Goal: Information Seeking & Learning: Check status

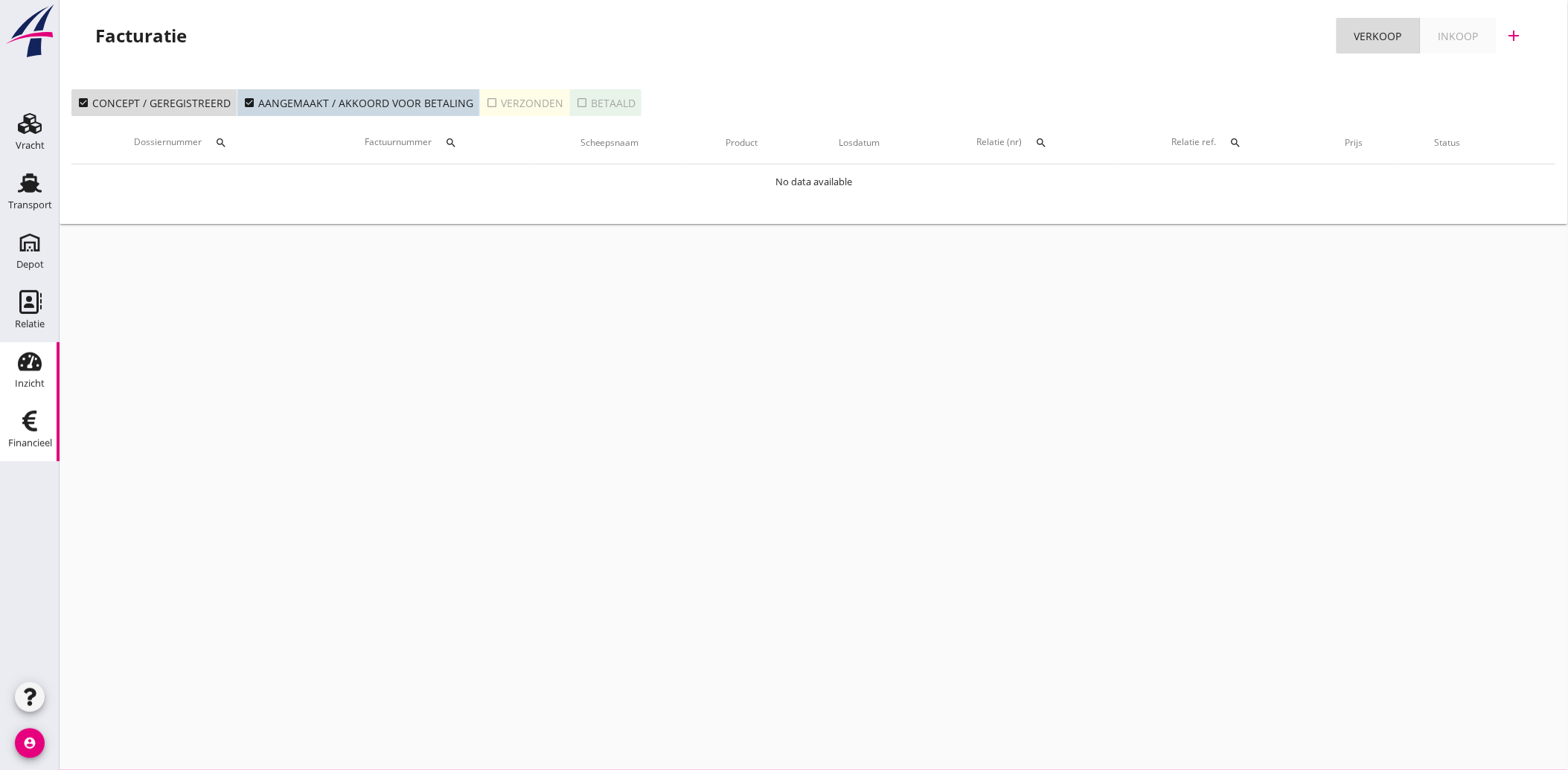
click at [28, 377] on div "Inzicht" at bounding box center [30, 384] width 30 height 21
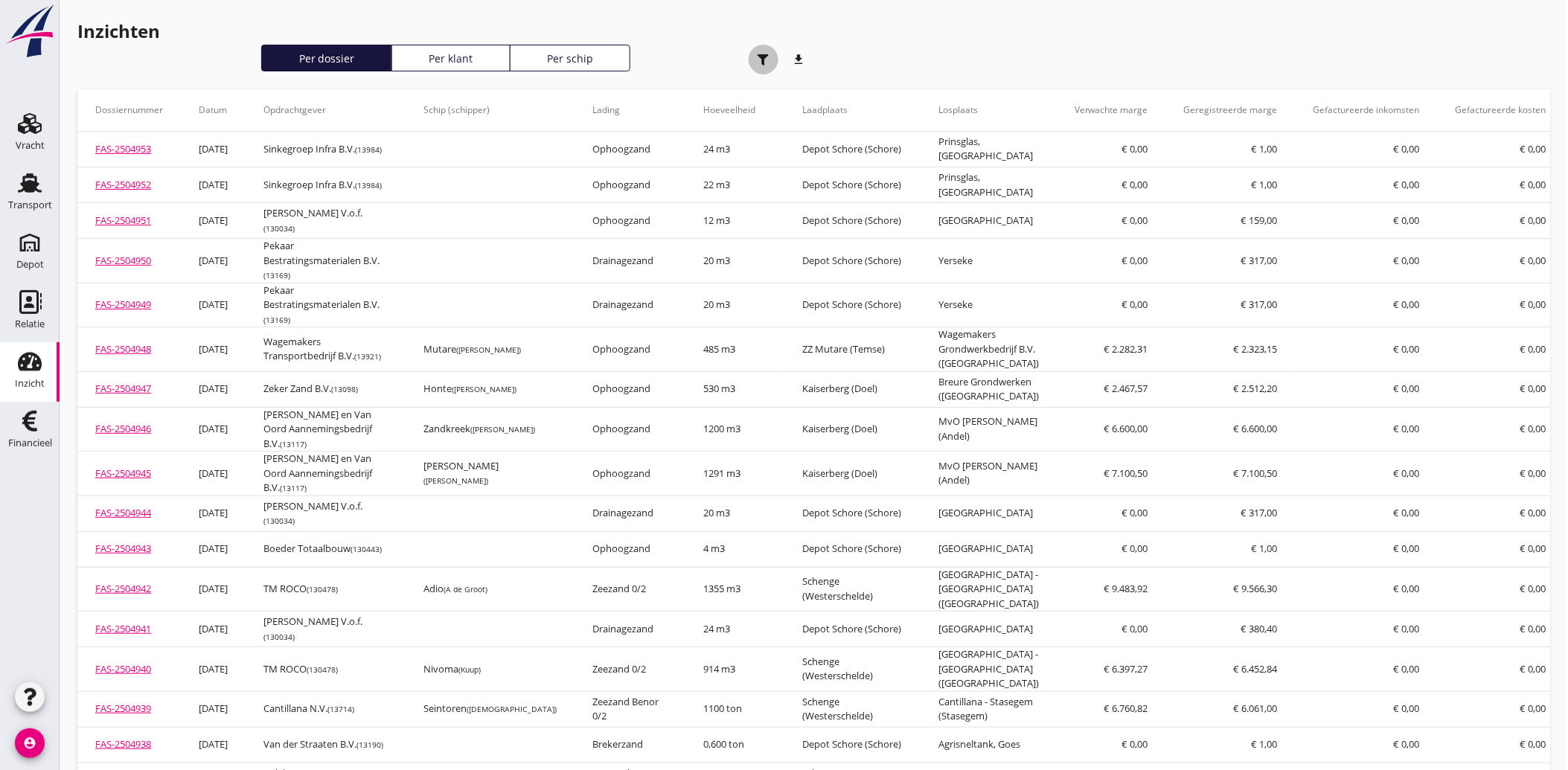
click at [754, 56] on div "button" at bounding box center [764, 59] width 30 height 30
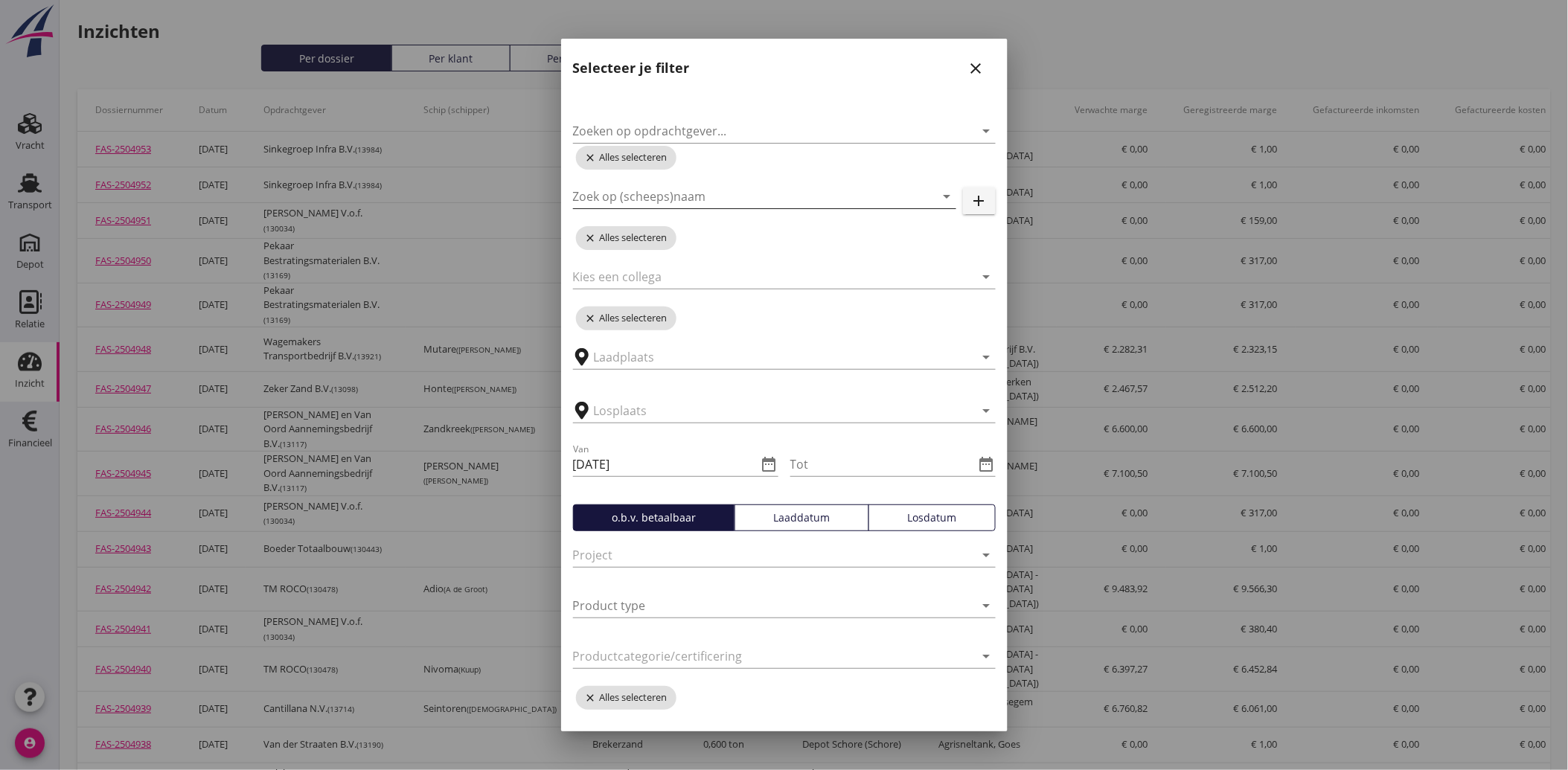
click at [705, 195] on input "Zoek op (scheeps)naam" at bounding box center [744, 197] width 342 height 24
type input "clas"
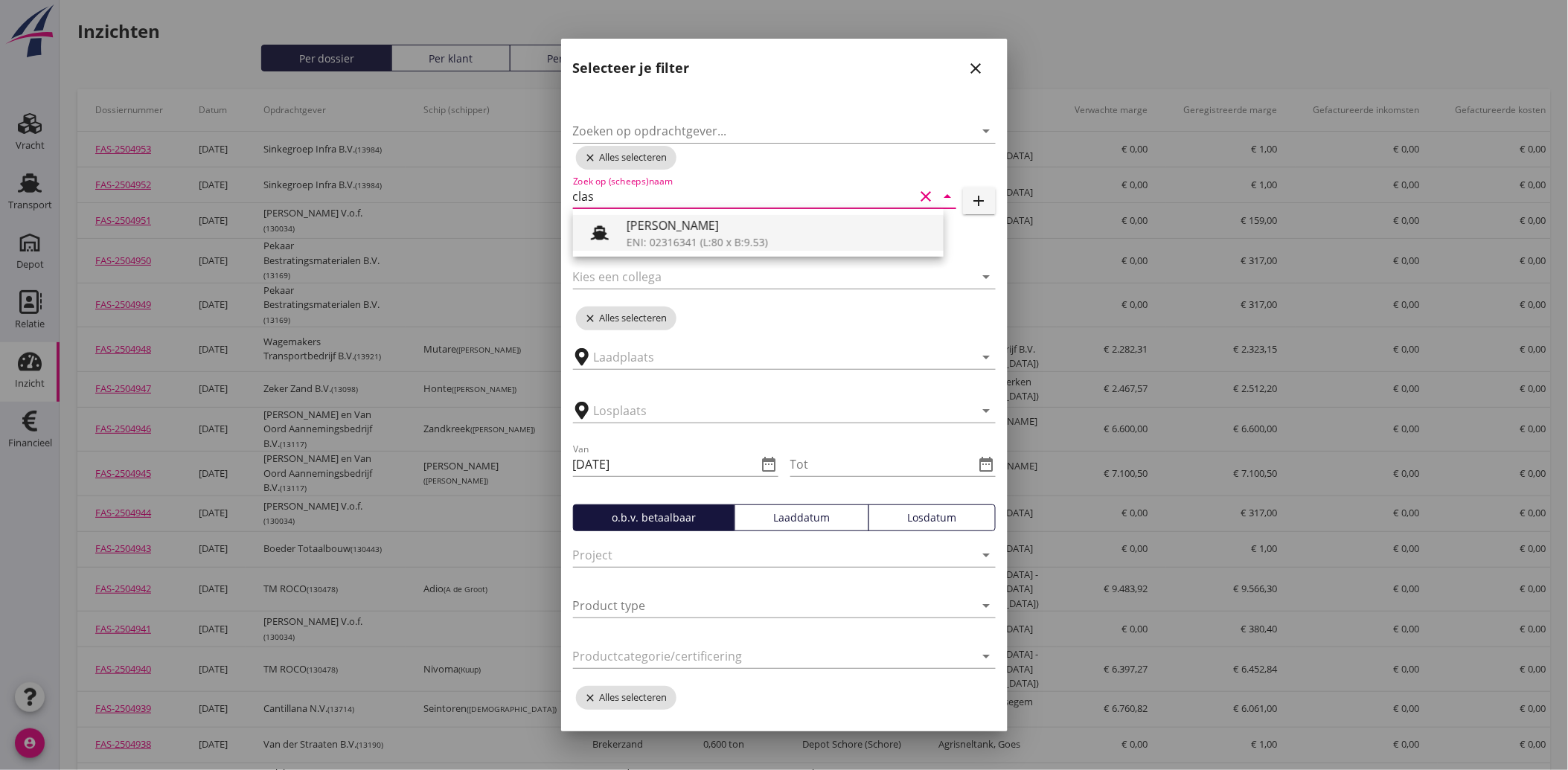
click at [674, 221] on div "[PERSON_NAME]" at bounding box center [779, 226] width 305 height 18
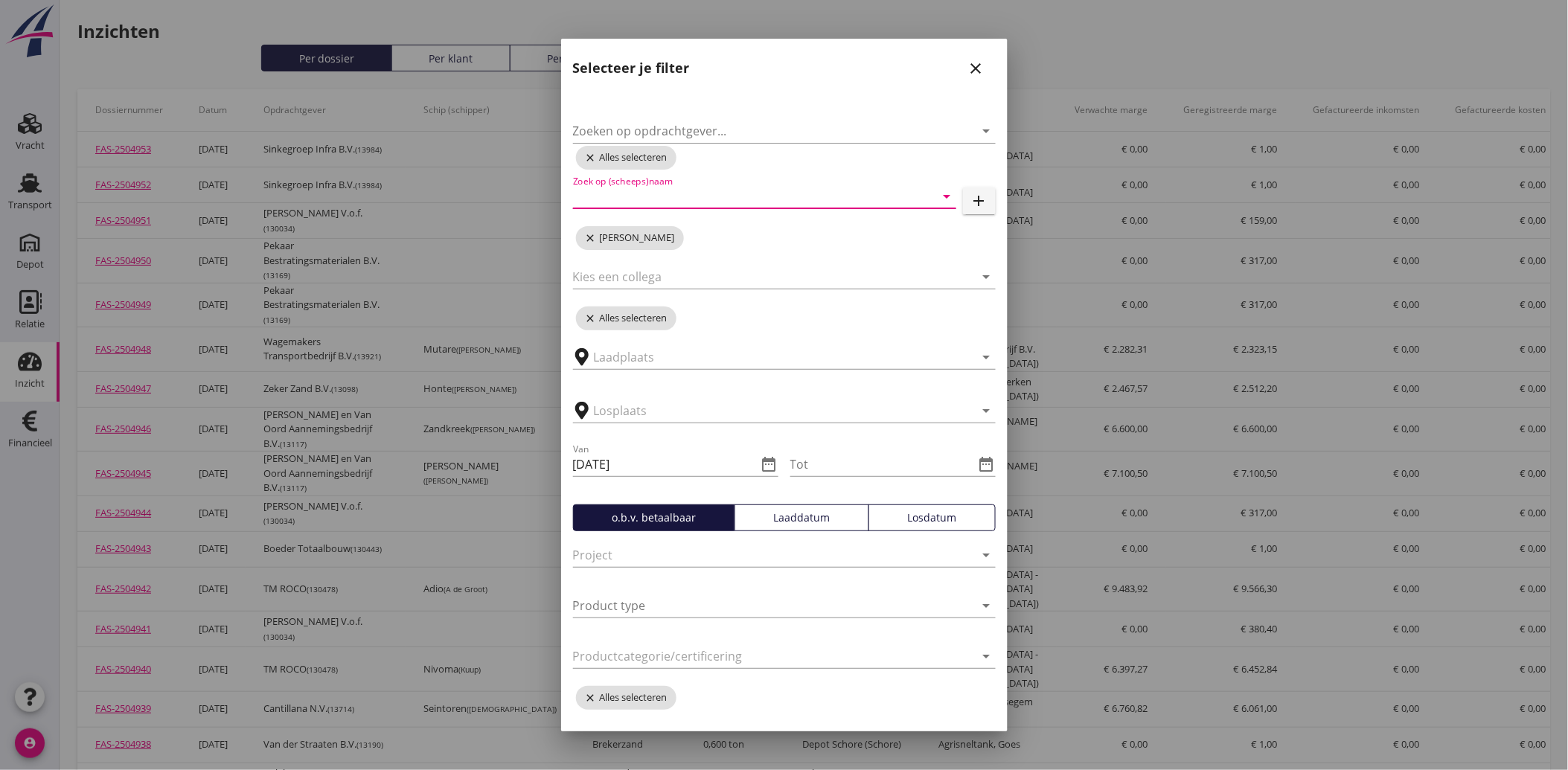
scroll to position [167, 0]
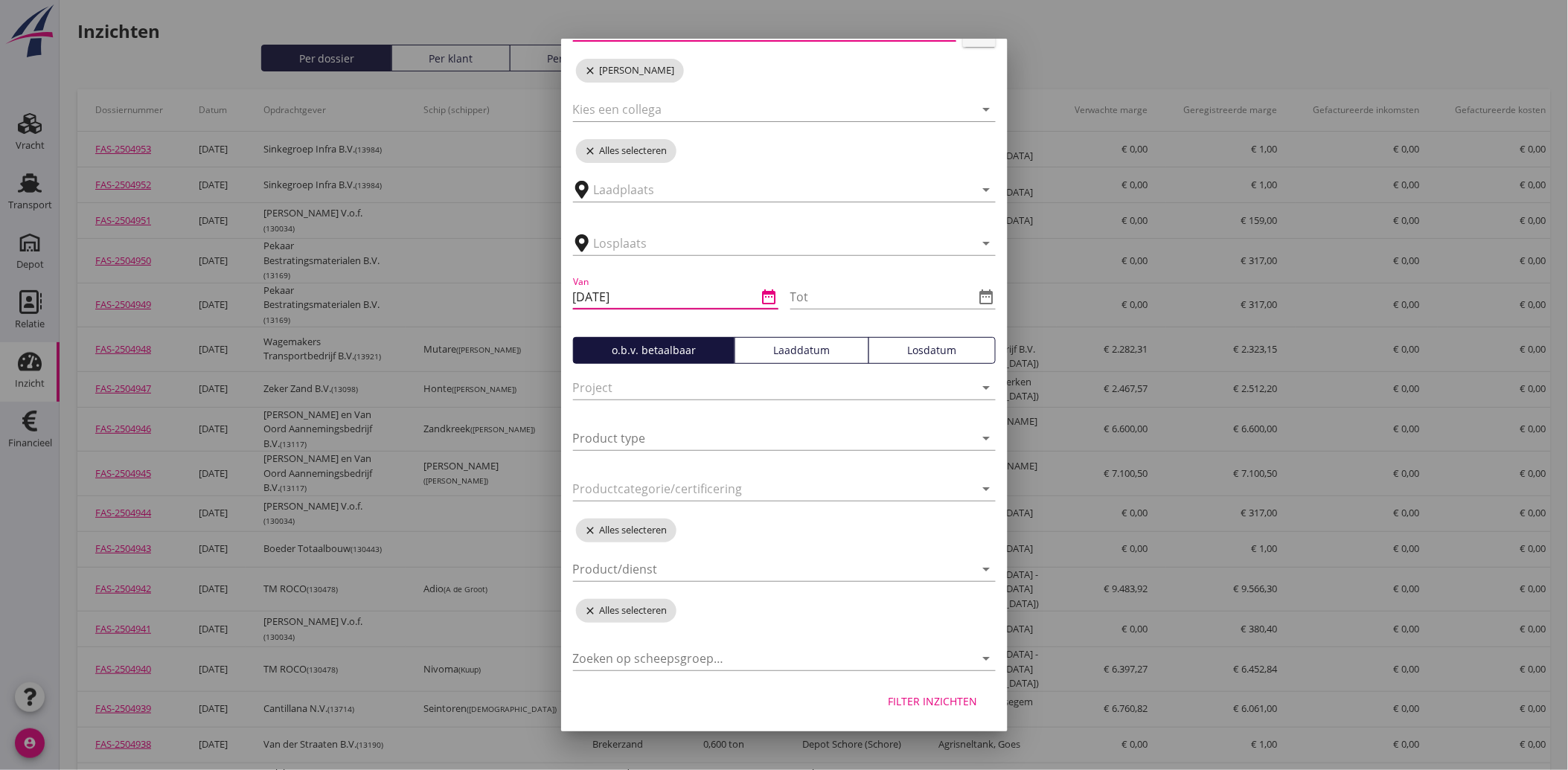
drag, startPoint x: 610, startPoint y: 296, endPoint x: 642, endPoint y: 300, distance: 32.2
click at [642, 300] on input "[DATE]" at bounding box center [666, 297] width 185 height 24
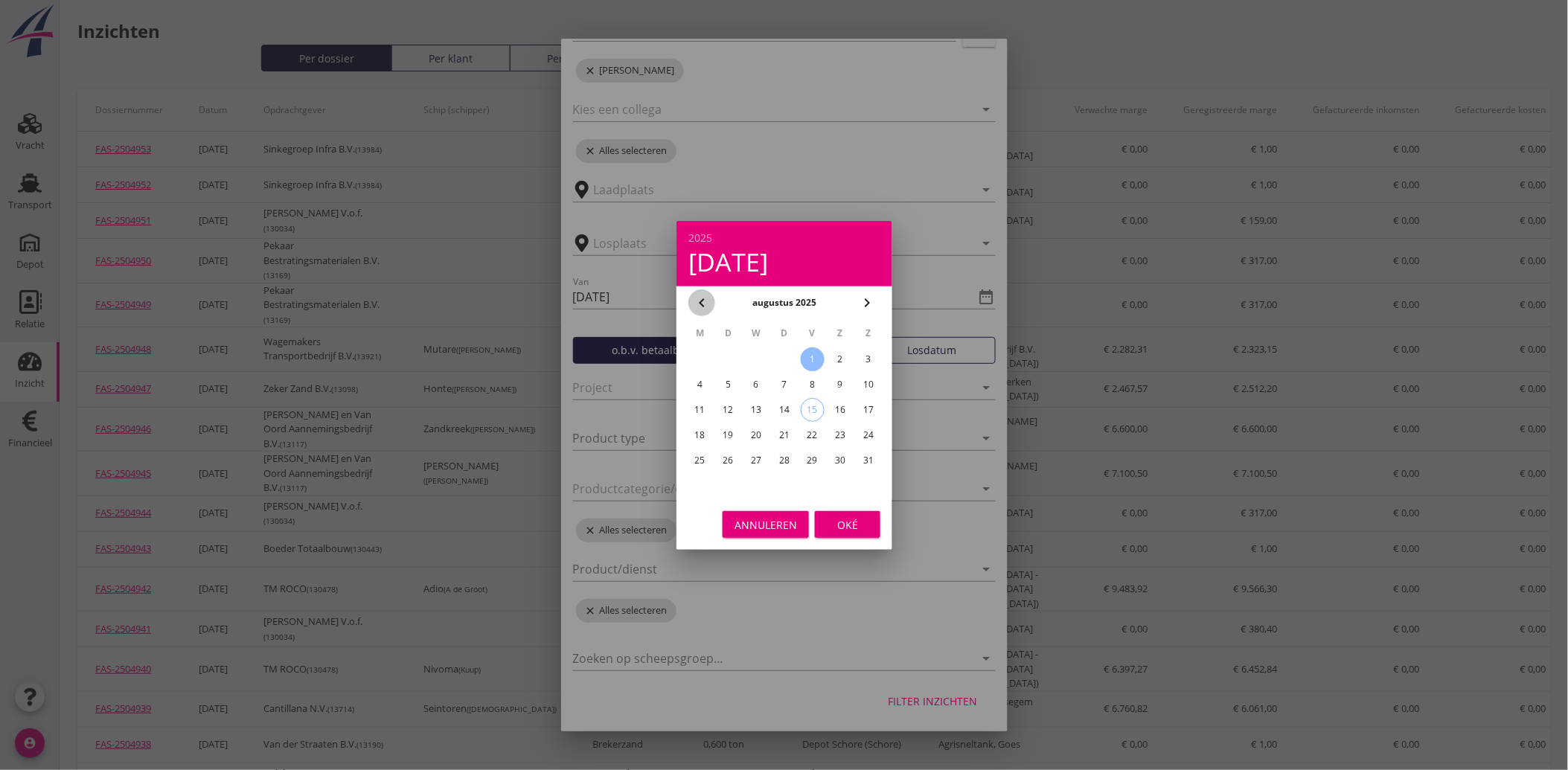
drag, startPoint x: 642, startPoint y: 300, endPoint x: 701, endPoint y: 301, distance: 59.0
click at [701, 301] on icon "chevron_left" at bounding box center [702, 303] width 18 height 18
click at [723, 359] on div "1" at bounding box center [728, 359] width 24 height 24
type input "[DATE]"
click at [846, 525] on div "Oké" at bounding box center [848, 524] width 42 height 16
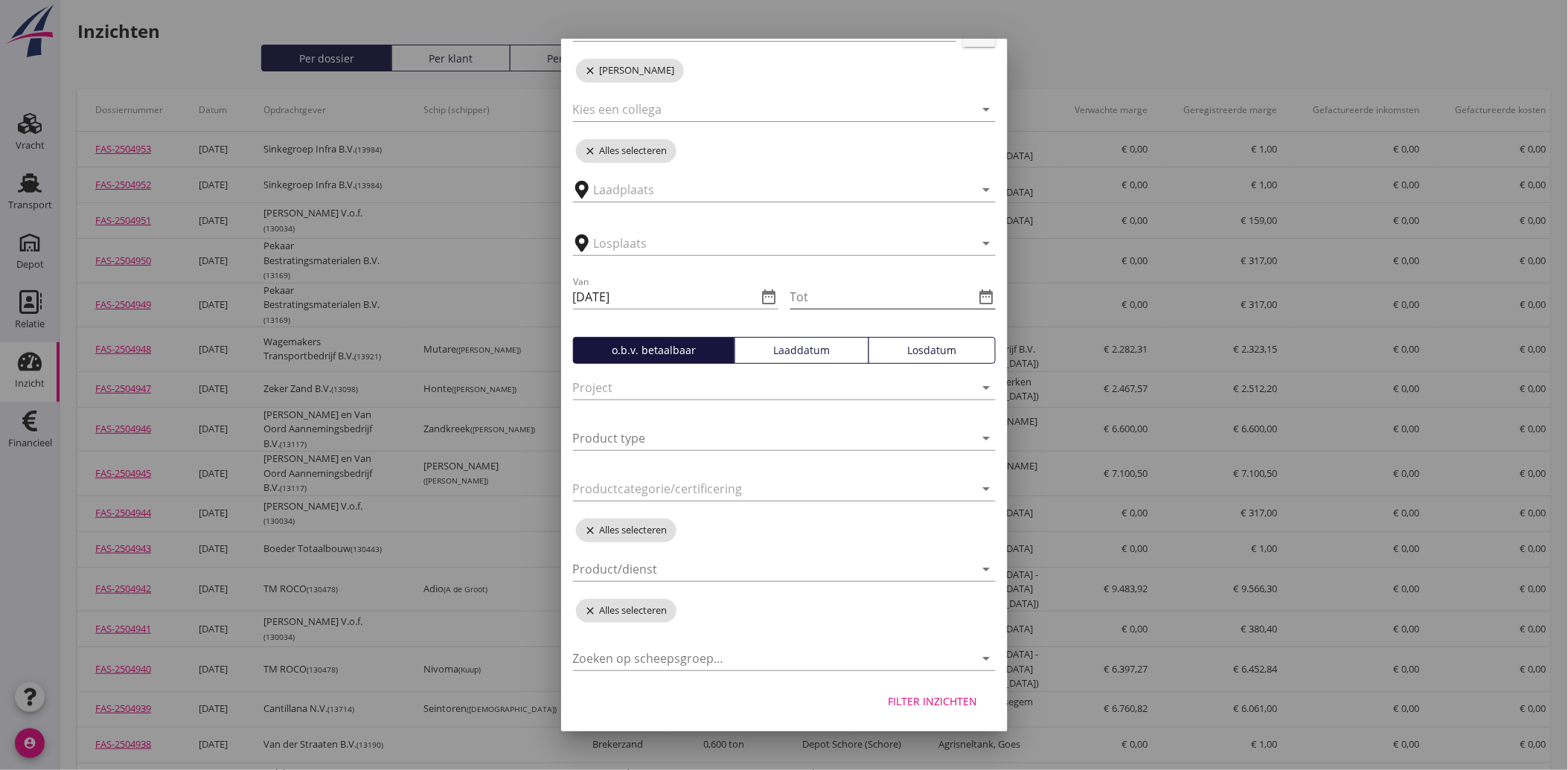
click at [978, 293] on icon "date_range" at bounding box center [987, 297] width 18 height 18
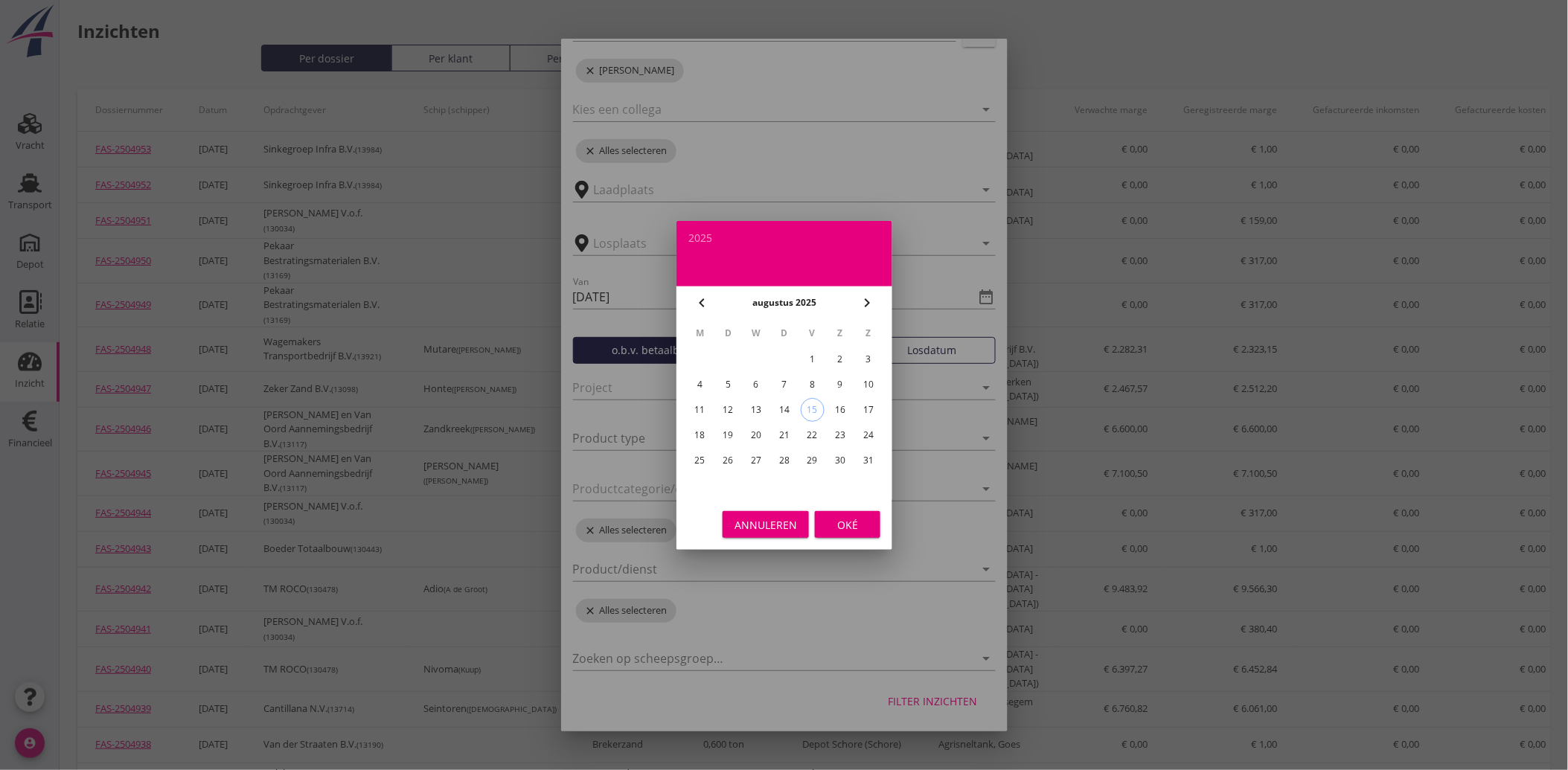
click at [810, 408] on div "15" at bounding box center [812, 410] width 23 height 23
type input "[DATE]"
click at [832, 524] on div "Oké" at bounding box center [848, 524] width 42 height 16
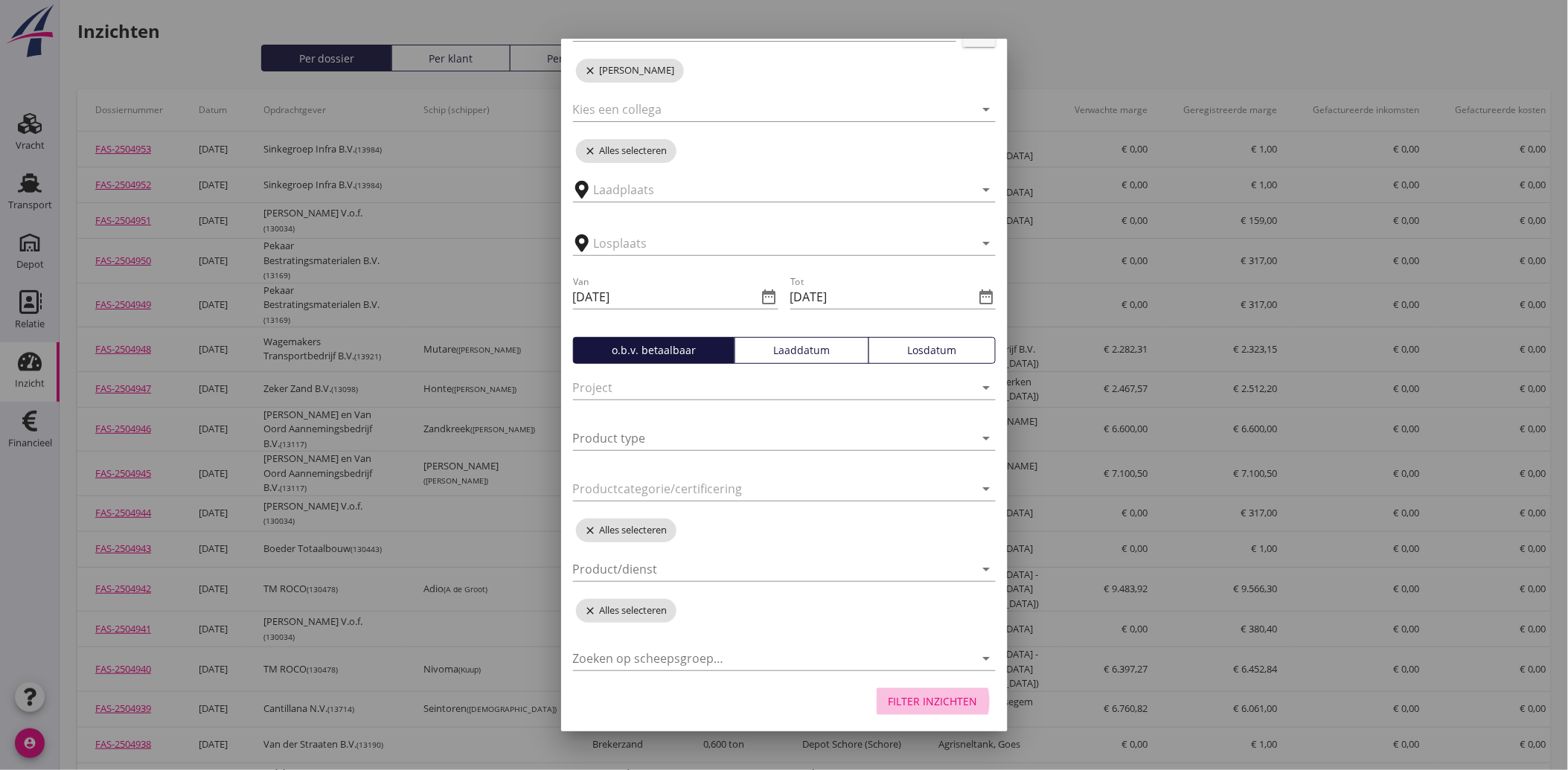
click at [931, 699] on div "Filter inzichten" at bounding box center [933, 701] width 89 height 16
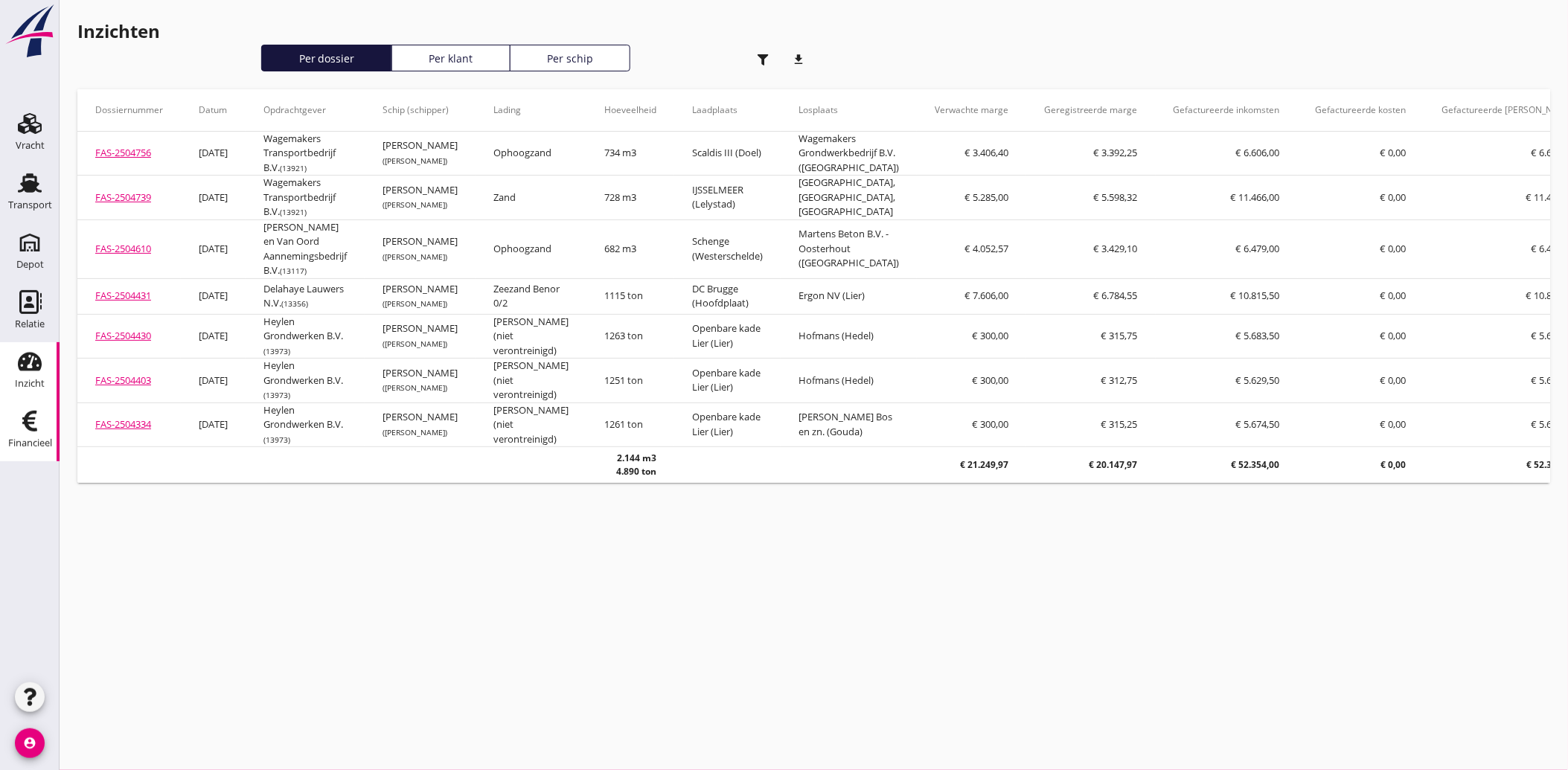
click at [28, 418] on use at bounding box center [30, 421] width 15 height 21
